Goal: Navigation & Orientation: Find specific page/section

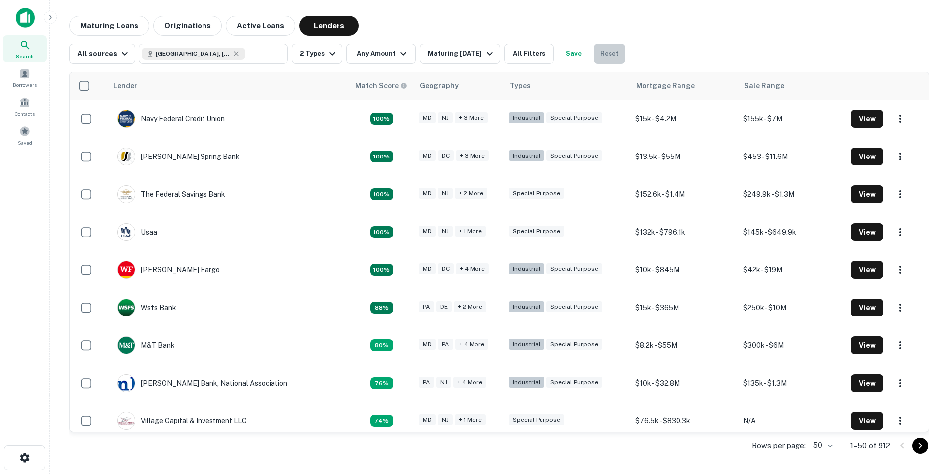
click at [612, 54] on button "Reset" at bounding box center [610, 54] width 32 height 20
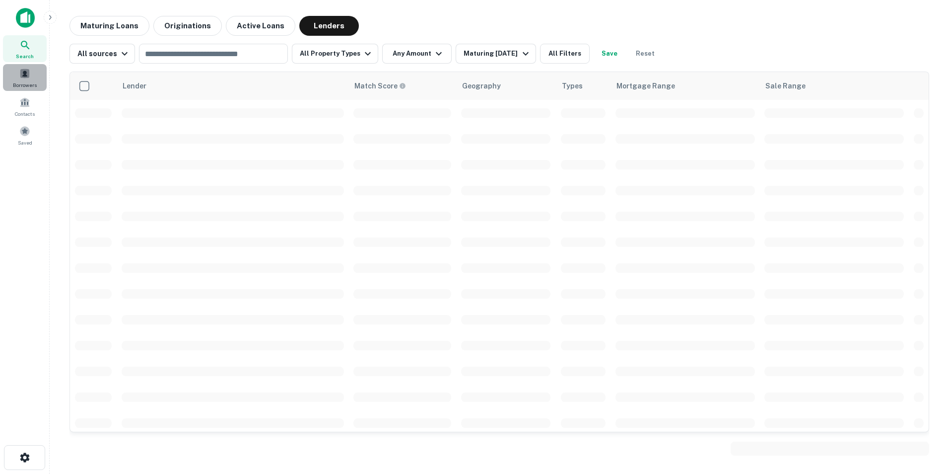
click at [24, 79] on div "Borrowers" at bounding box center [25, 77] width 44 height 27
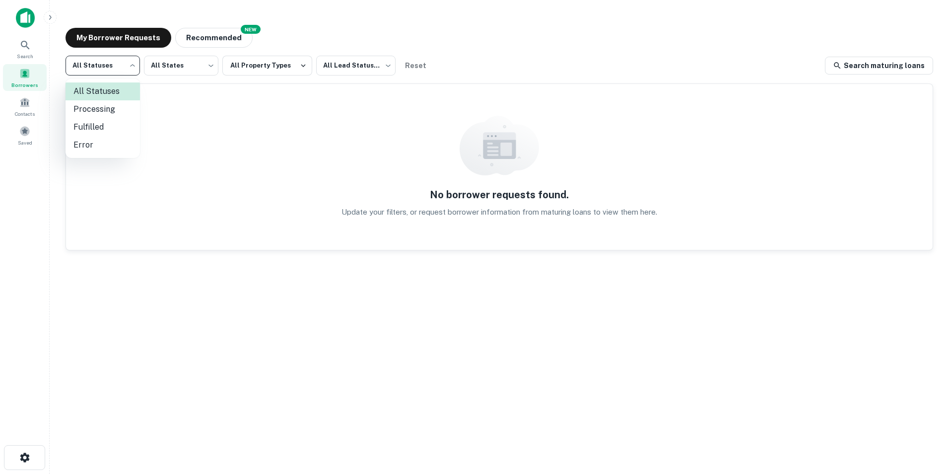
click at [135, 71] on body "Search Borrowers Contacts Saved My Borrower Requests NEW Recommended All Status…" at bounding box center [474, 237] width 949 height 474
click at [22, 48] on div at bounding box center [474, 237] width 949 height 474
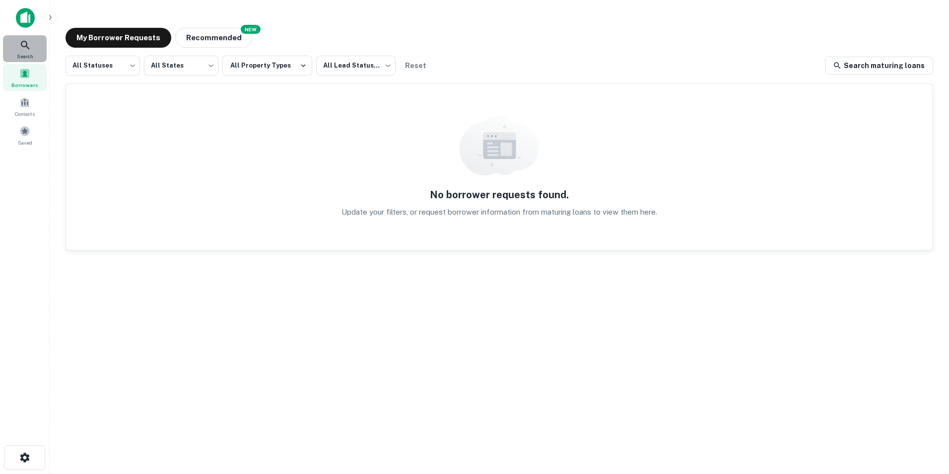
click at [22, 49] on icon at bounding box center [25, 45] width 12 height 12
